Goal: Task Accomplishment & Management: Manage account settings

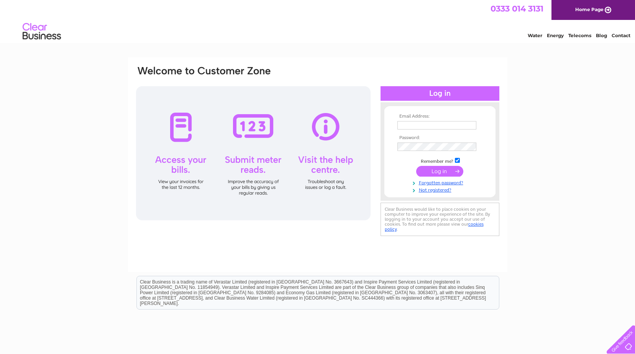
type input "info@mdtinternational.com"
click at [438, 172] on input "submit" at bounding box center [439, 171] width 47 height 11
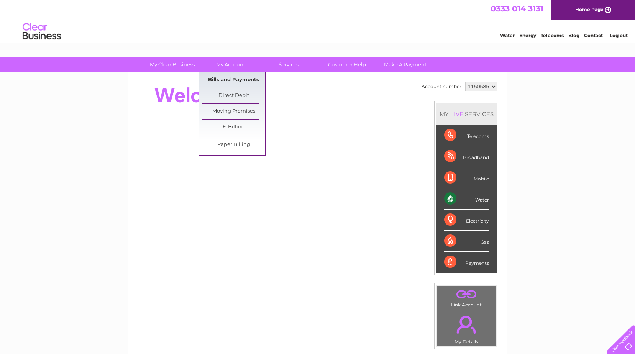
click at [236, 77] on link "Bills and Payments" at bounding box center [233, 79] width 63 height 15
click at [236, 79] on link "Bills and Payments" at bounding box center [233, 79] width 63 height 15
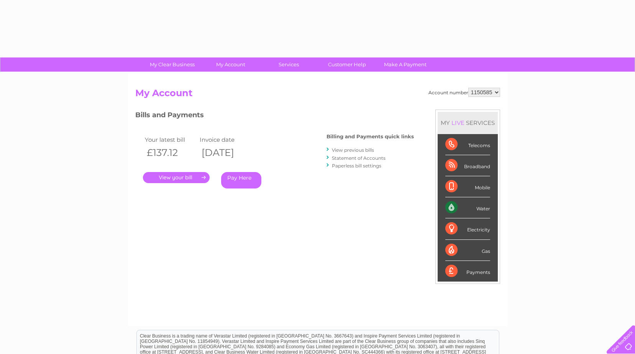
click at [182, 178] on link "." at bounding box center [176, 177] width 67 height 11
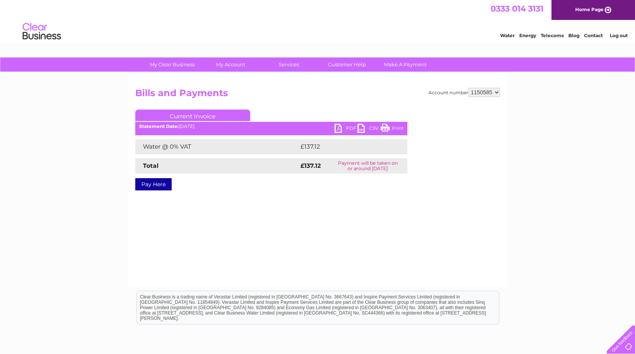
click at [340, 131] on link "PDF" at bounding box center [345, 129] width 23 height 11
